Goal: Information Seeking & Learning: Learn about a topic

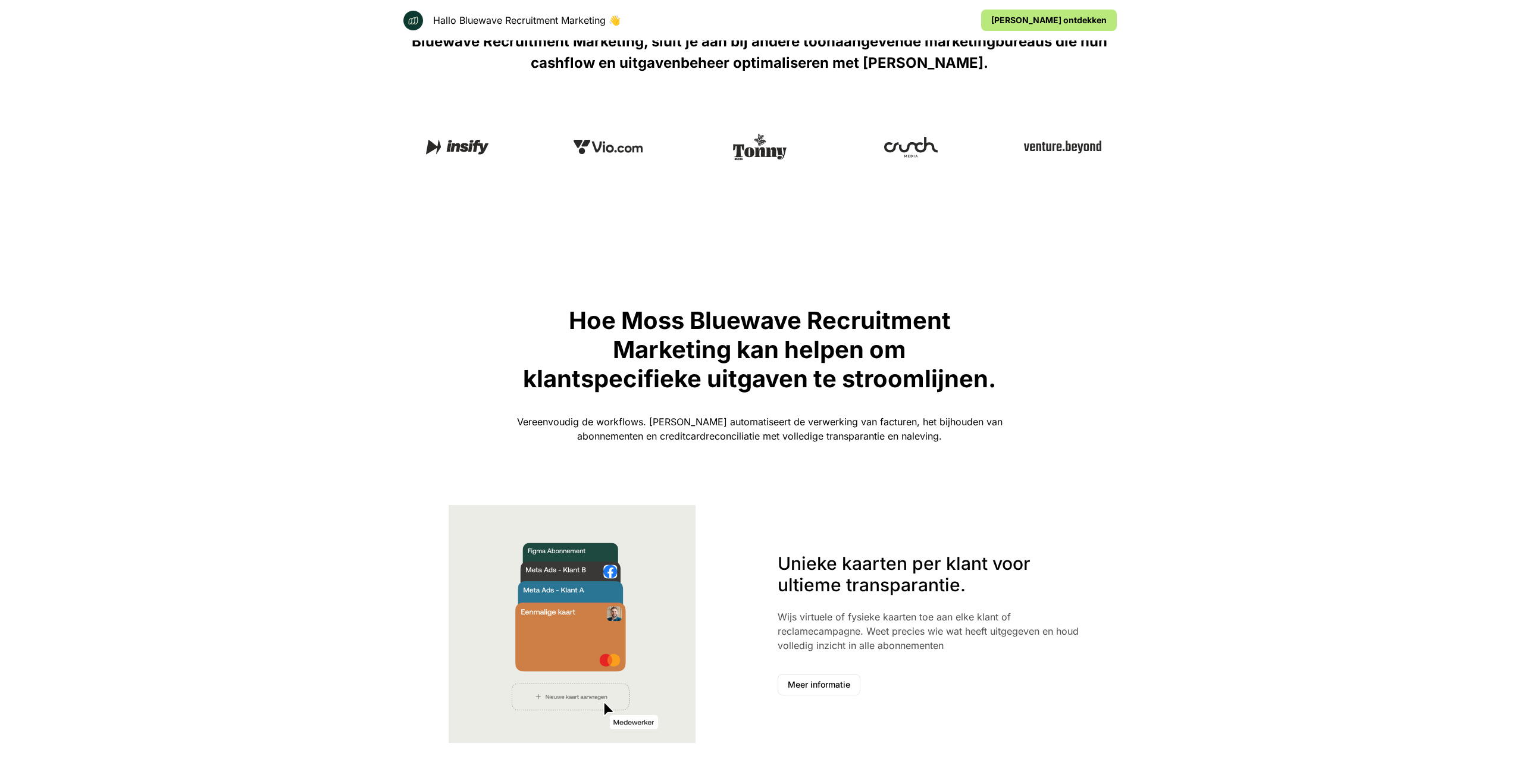
scroll to position [490, 0]
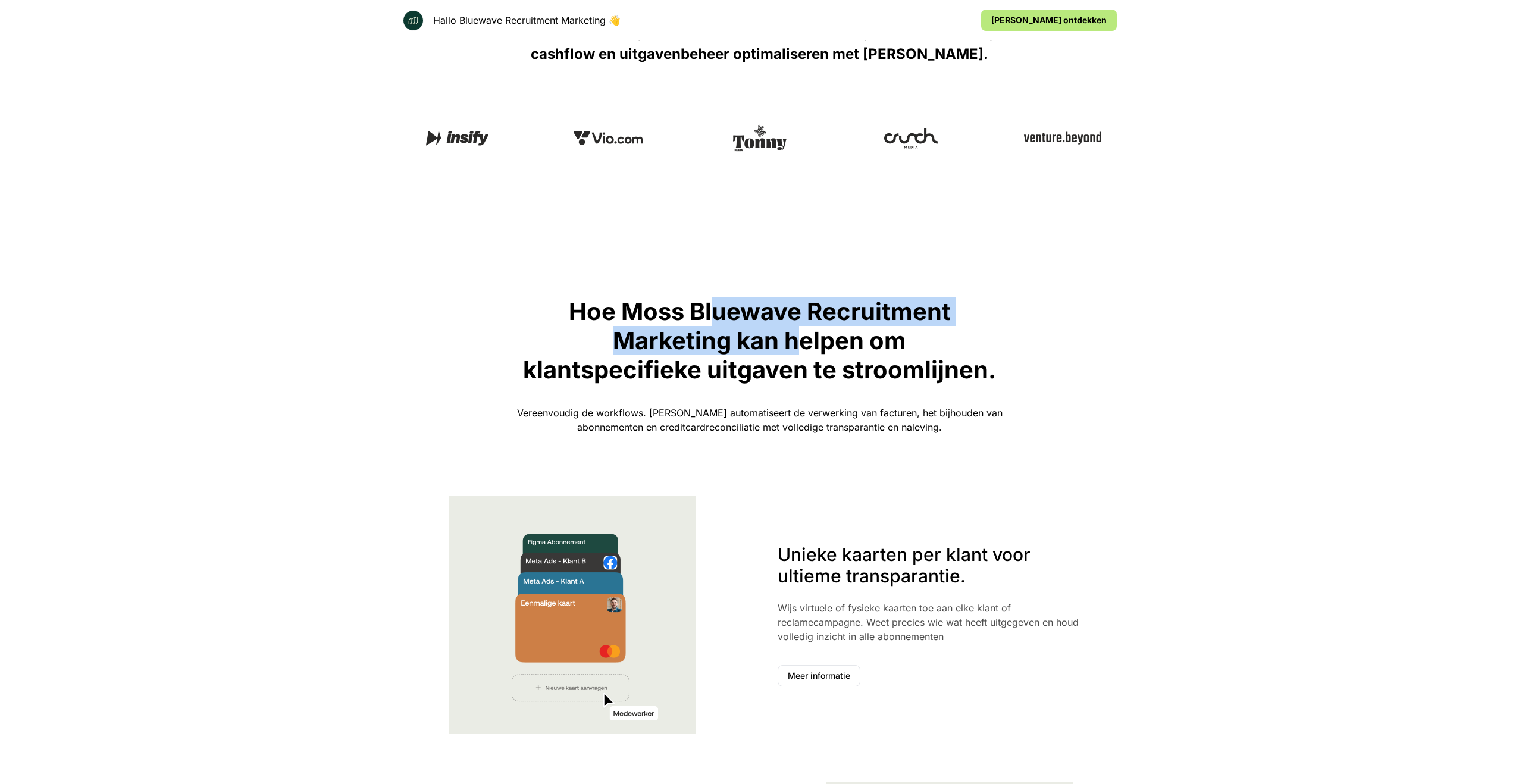
drag, startPoint x: 711, startPoint y: 317, endPoint x: 799, endPoint y: 348, distance: 93.3
click at [799, 348] on p "Hoe Moss Bluewave Recruitment Marketing kan helpen om klantspecifieke uitgaven …" at bounding box center [760, 341] width 476 height 87
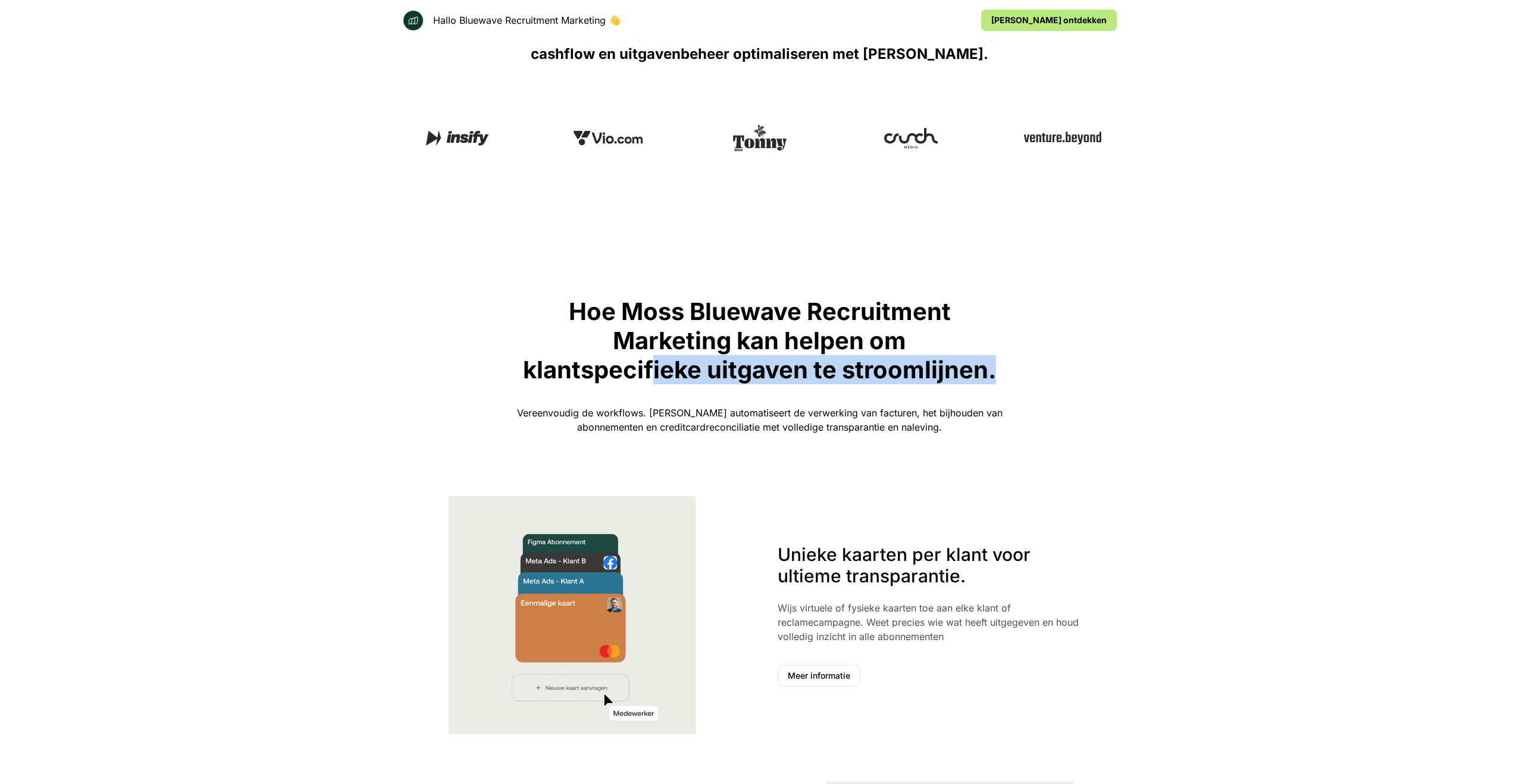
drag, startPoint x: 650, startPoint y: 378, endPoint x: 755, endPoint y: 387, distance: 105.4
click at [755, 387] on div "Hoe Moss Bluewave Recruitment Marketing kan helpen om klantspecifieke uitgaven …" at bounding box center [760, 373] width 714 height 152
drag, startPoint x: 755, startPoint y: 387, endPoint x: 713, endPoint y: 409, distance: 47.4
click at [755, 388] on div "Hoe Moss Bluewave Recruitment Marketing kan helpen om klantspecifieke uitgaven …" at bounding box center [760, 373] width 714 height 152
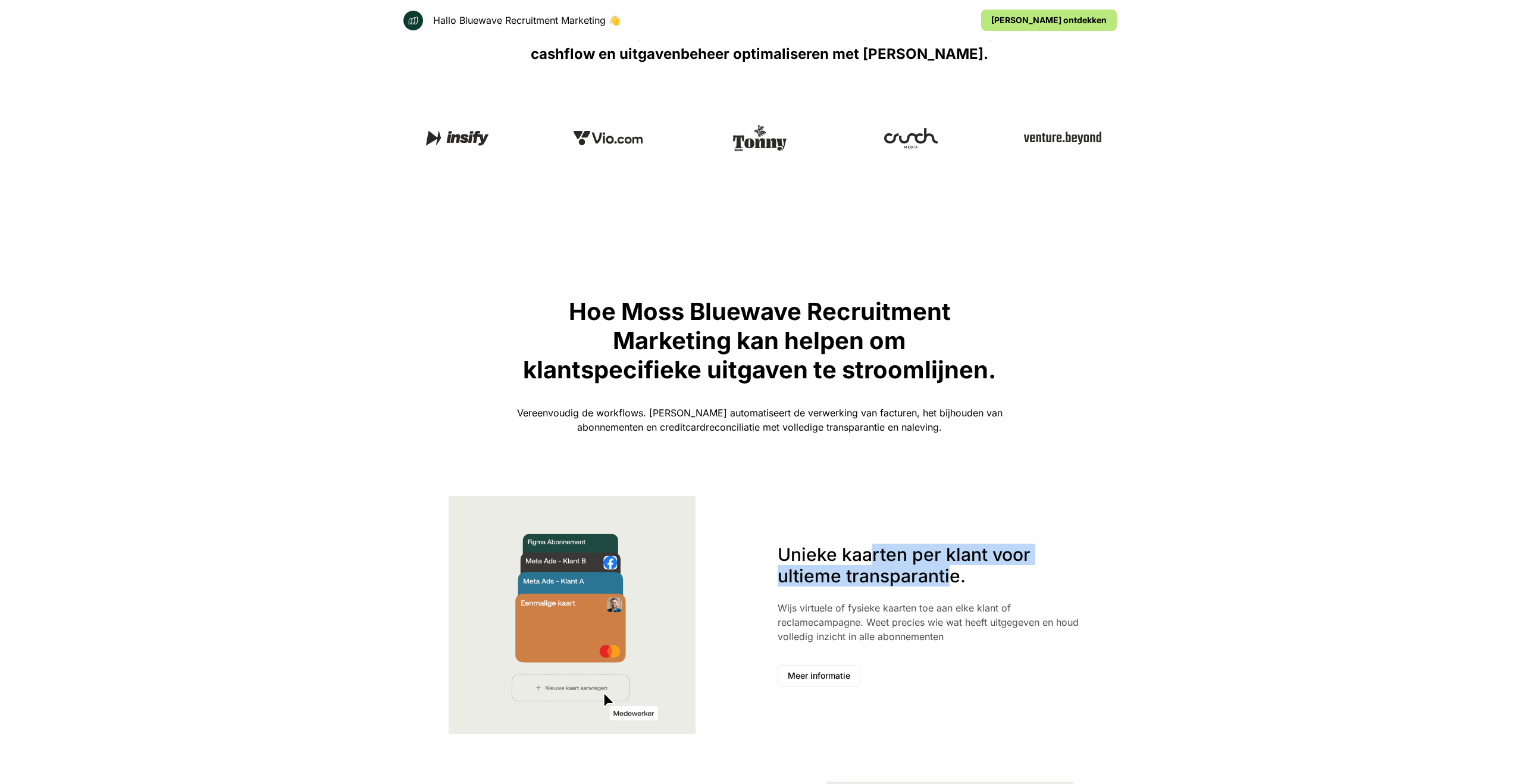
drag, startPoint x: 876, startPoint y: 557, endPoint x: 952, endPoint y: 577, distance: 78.6
click at [952, 578] on p "Unieke kaarten per klant voor ultieme transparantie." at bounding box center [937, 565] width 318 height 43
click at [952, 577] on p "Unieke kaarten per klant voor ultieme transparantie." at bounding box center [937, 565] width 318 height 43
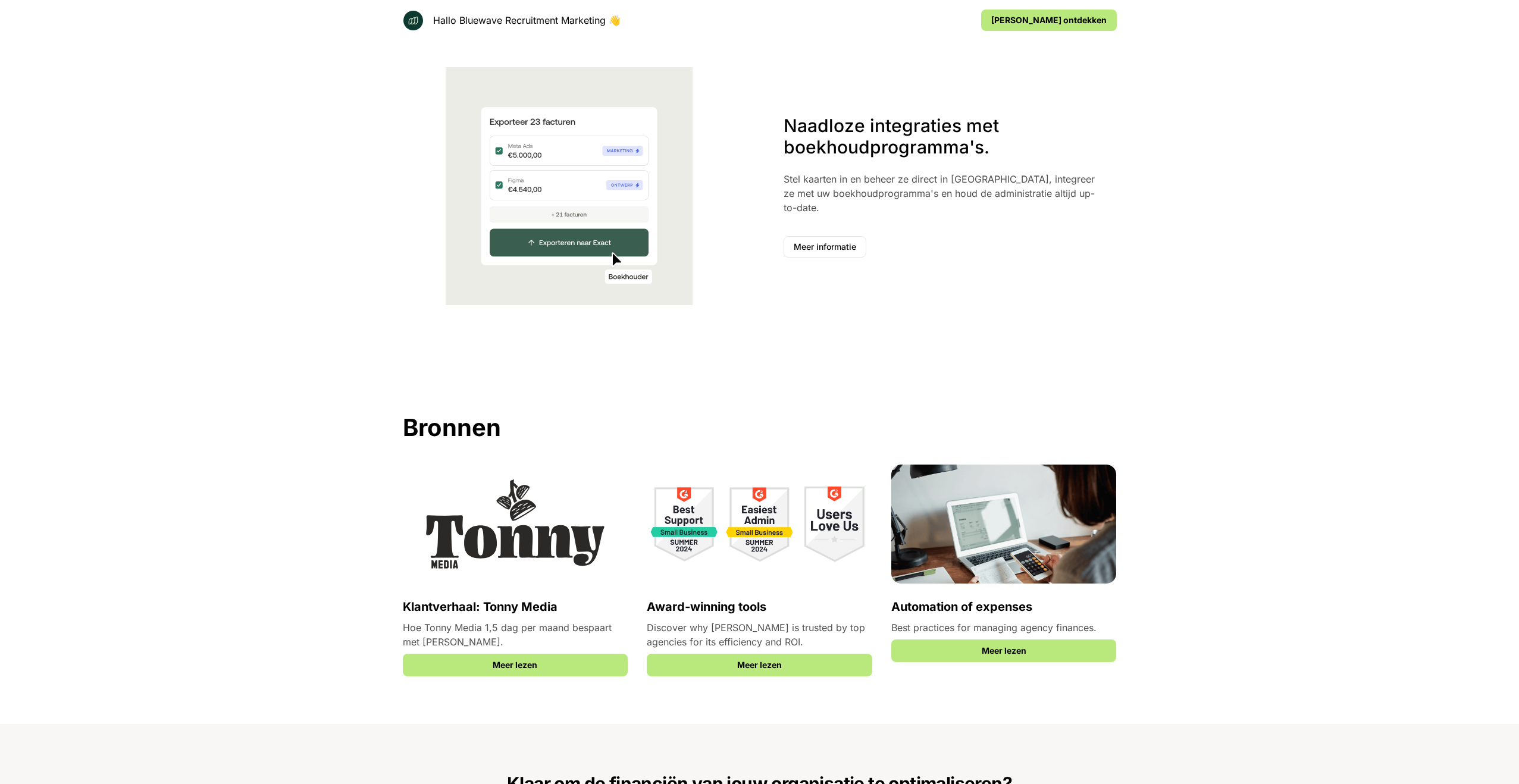
scroll to position [1501, 0]
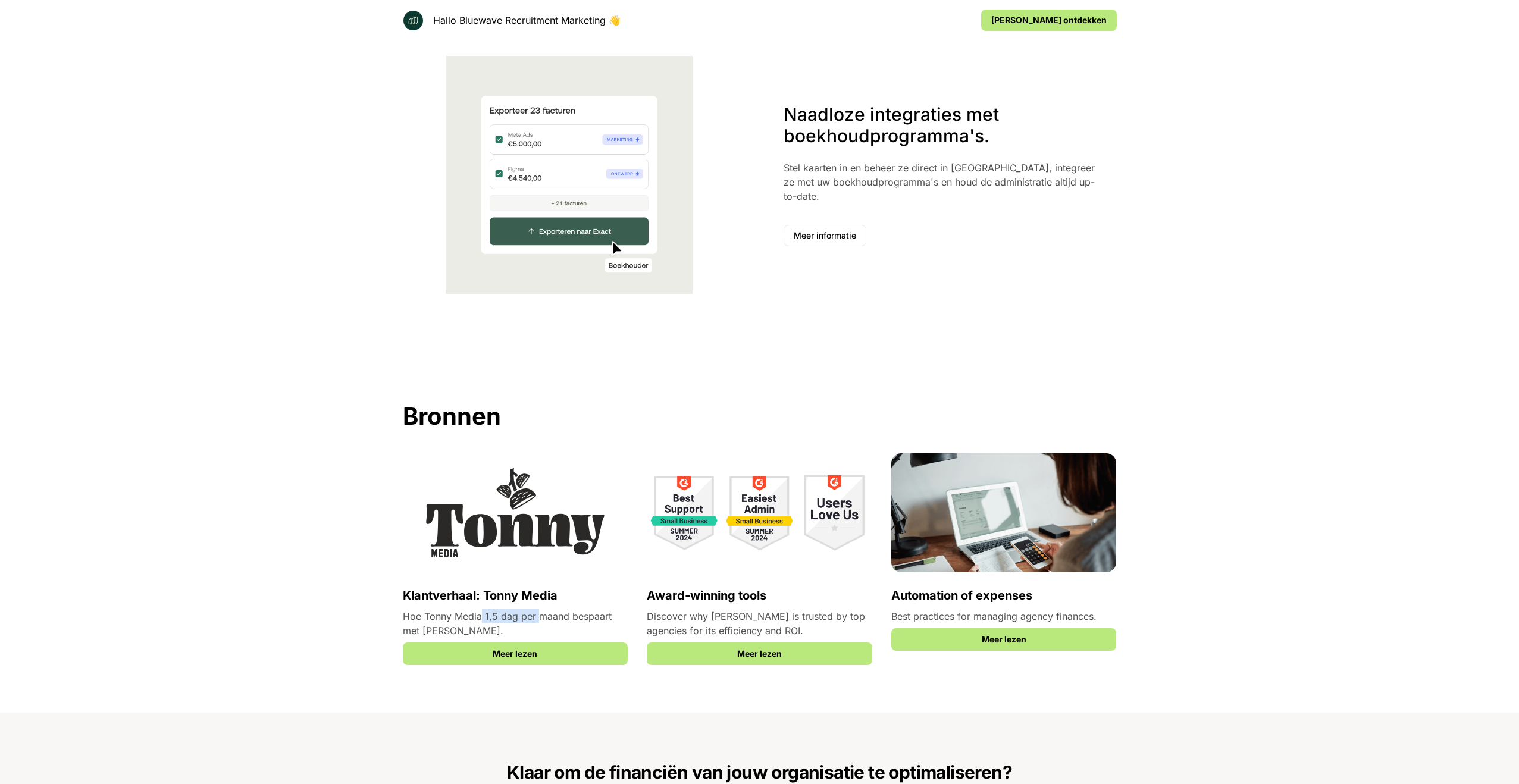
drag, startPoint x: 480, startPoint y: 611, endPoint x: 537, endPoint y: 618, distance: 57.4
click at [537, 618] on p "Hoe Tonny Media 1,5 dag per maand bespaart met [PERSON_NAME]." at bounding box center [515, 623] width 225 height 29
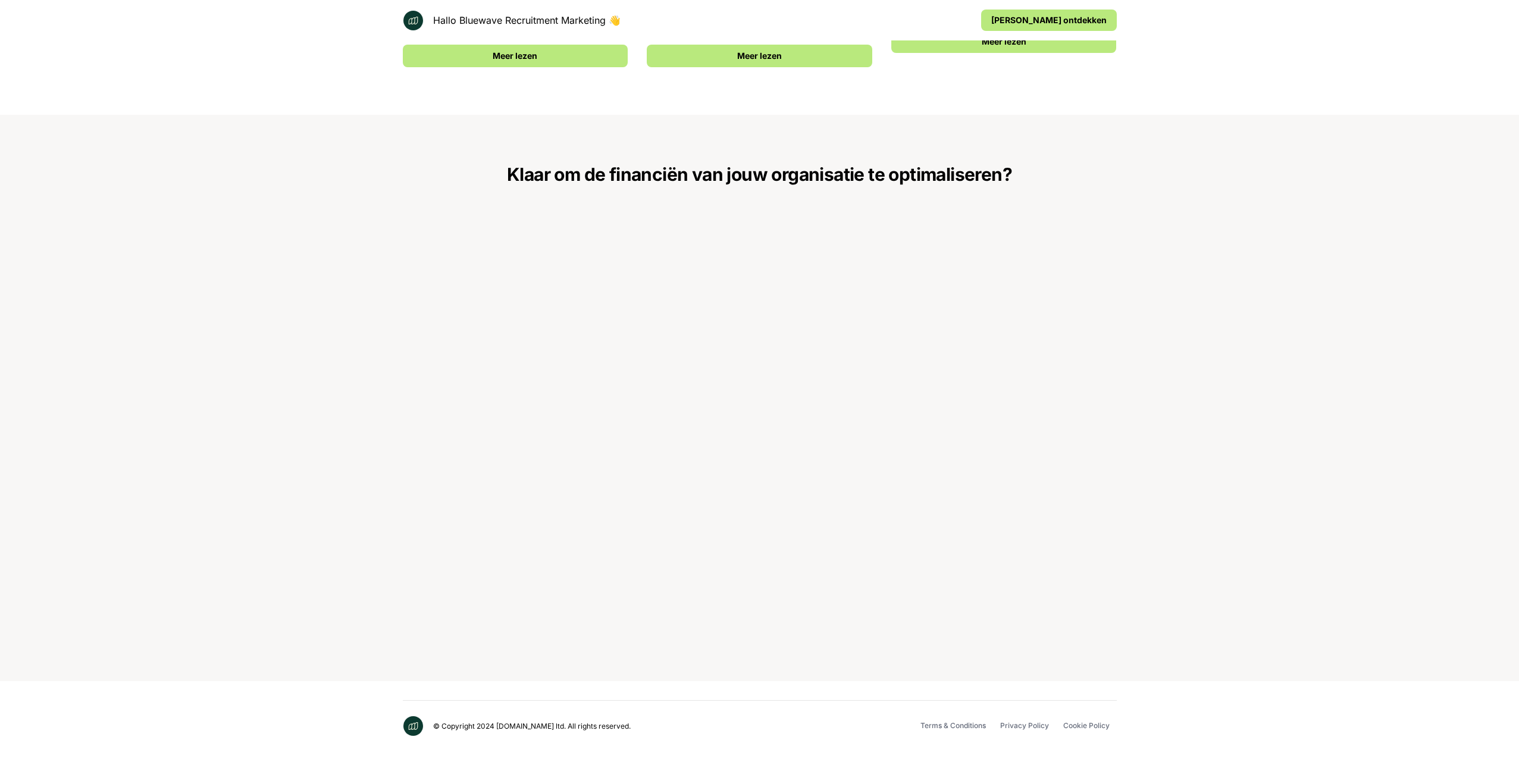
scroll to position [0, 0]
